Goal: Information Seeking & Learning: Compare options

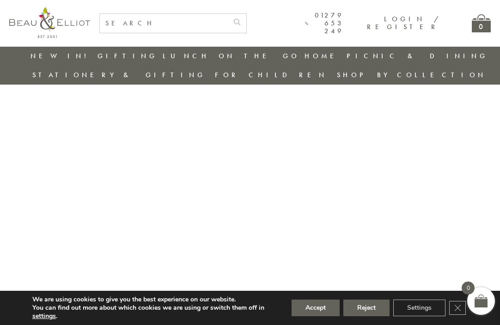
scroll to position [3, 0]
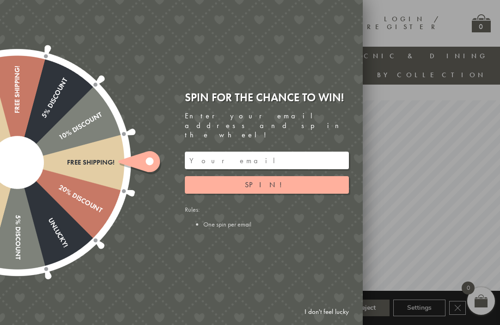
click at [408, 160] on div at bounding box center [250, 162] width 500 height 325
click at [330, 317] on link "I don't feel lucky" at bounding box center [327, 311] width 54 height 17
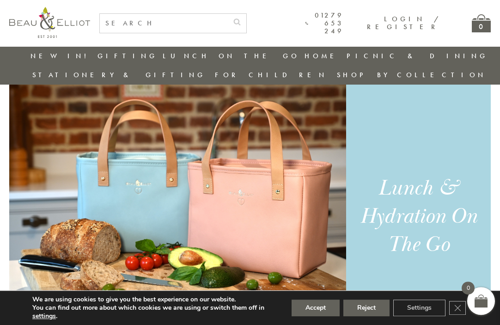
scroll to position [562, 0]
click at [445, 192] on div "Lunch & Hydration On The Go" at bounding box center [419, 216] width 124 height 85
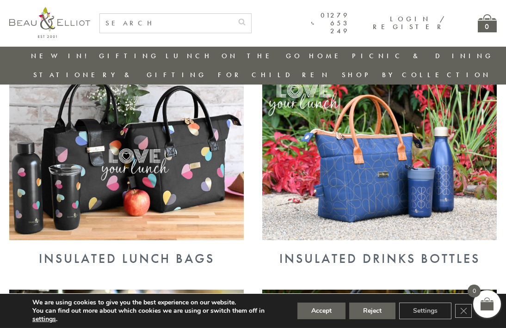
scroll to position [357, 8]
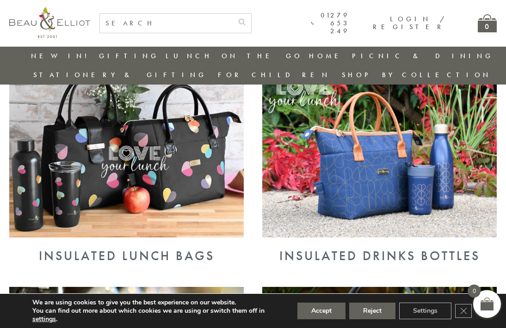
click at [192, 134] on img at bounding box center [126, 152] width 234 height 171
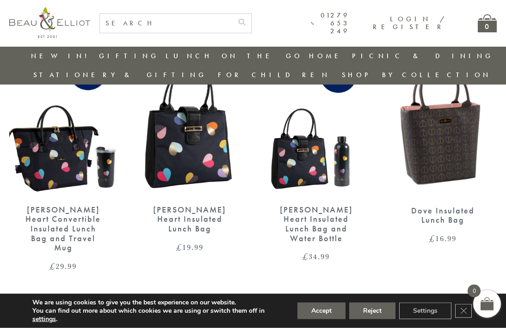
scroll to position [1356, 0]
click at [267, 299] on link "→" at bounding box center [266, 306] width 15 height 15
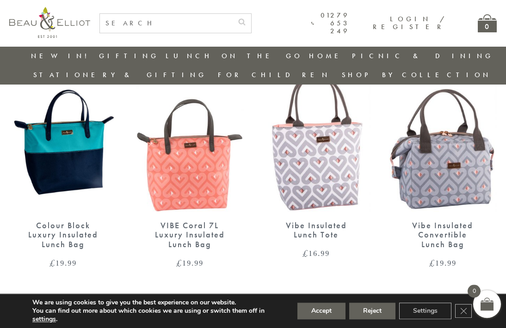
scroll to position [605, 0]
click at [249, 296] on link "1" at bounding box center [252, 303] width 11 height 15
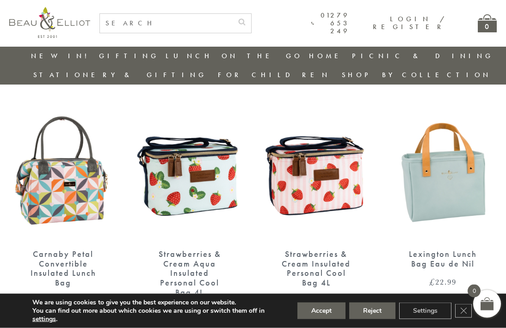
scroll to position [568, 0]
click at [216, 170] on img at bounding box center [190, 170] width 108 height 139
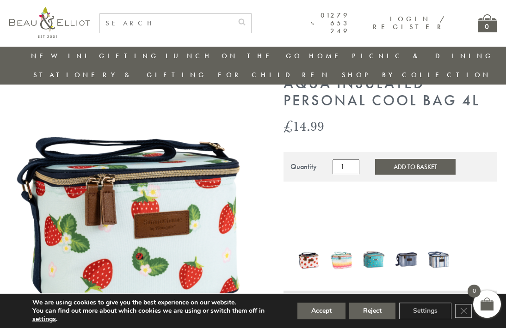
scroll to position [57, 0]
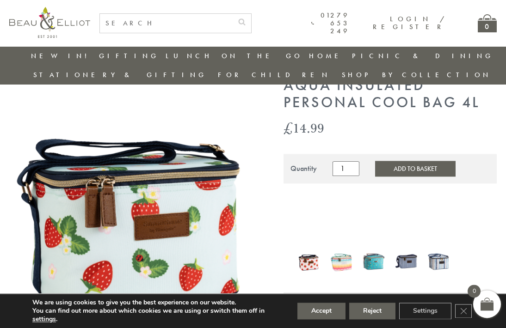
click at [340, 247] on img at bounding box center [341, 261] width 23 height 29
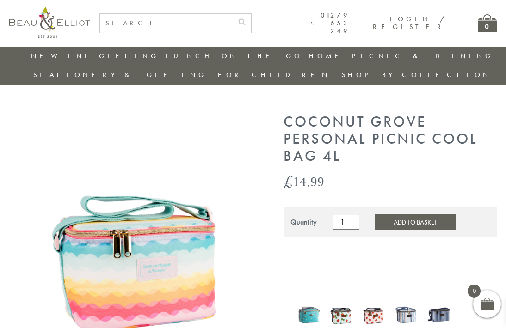
scroll to position [17, 0]
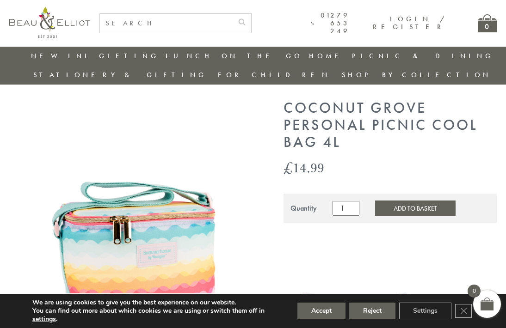
click at [309, 286] on img at bounding box center [308, 301] width 23 height 30
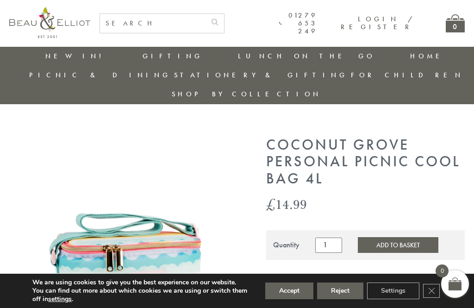
scroll to position [13, 12]
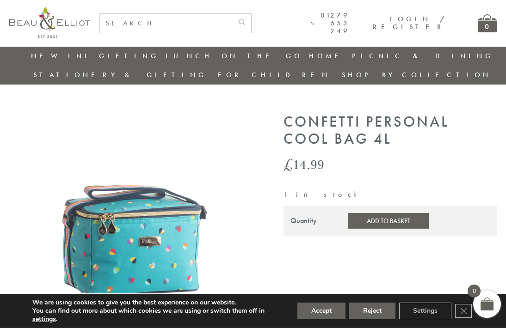
scroll to position [18, 0]
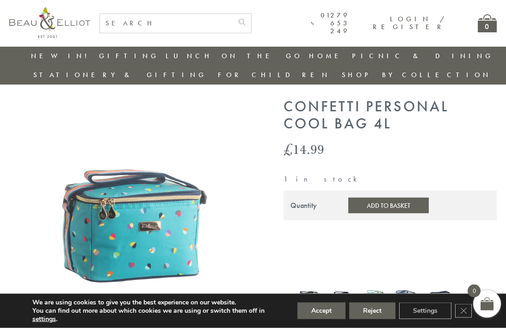
click at [410, 283] on img at bounding box center [405, 298] width 23 height 30
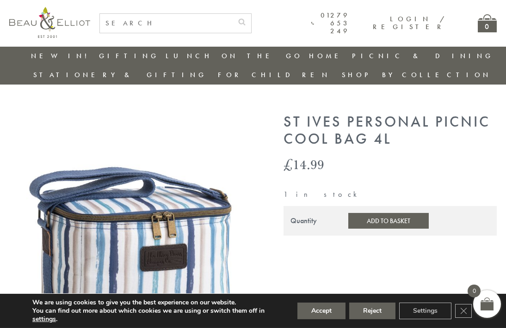
click at [373, 314] on button "Reject" at bounding box center [372, 311] width 46 height 17
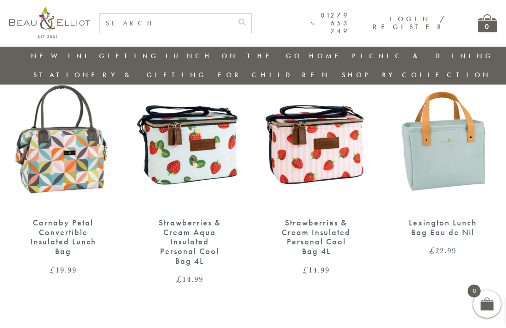
scroll to position [599, 0]
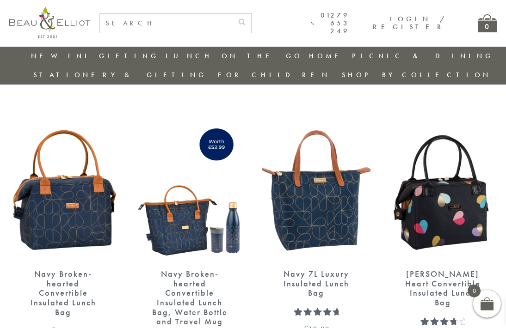
scroll to position [1022, 0]
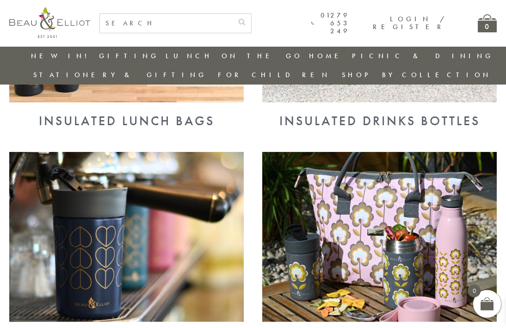
scroll to position [490, 0]
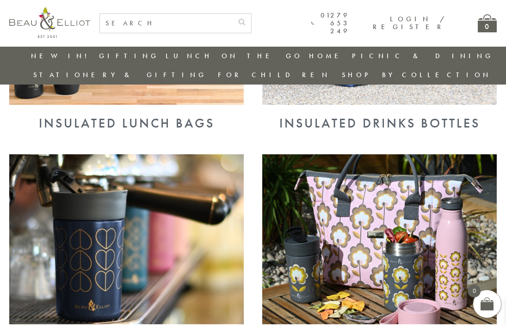
click at [181, 244] on img at bounding box center [126, 239] width 234 height 171
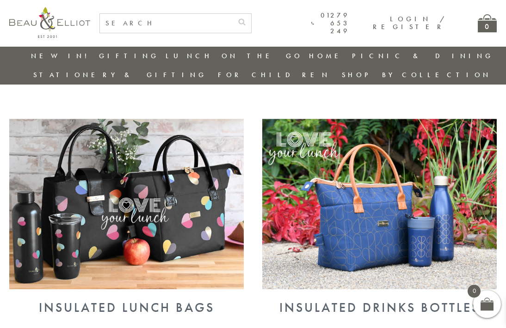
scroll to position [305, 0]
click at [187, 205] on img at bounding box center [126, 204] width 234 height 171
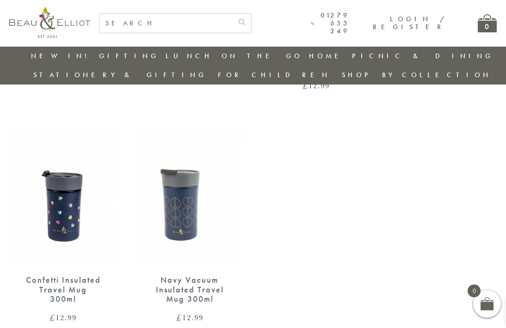
scroll to position [789, 0]
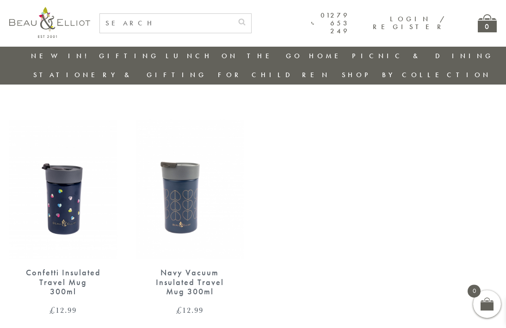
click at [187, 171] on img at bounding box center [190, 189] width 108 height 139
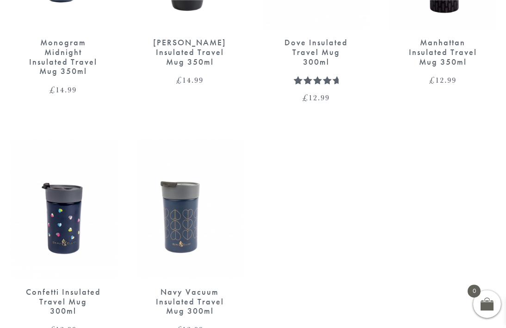
scroll to position [3, 0]
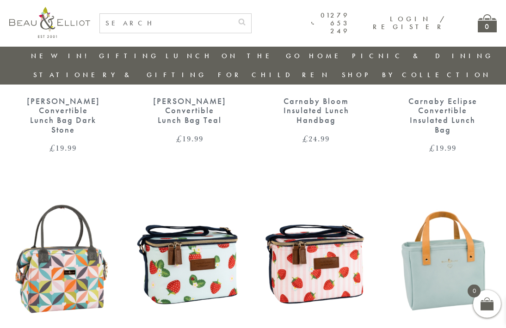
scroll to position [480, 0]
click at [202, 233] on img at bounding box center [190, 258] width 108 height 139
